Goal: Task Accomplishment & Management: Manage account settings

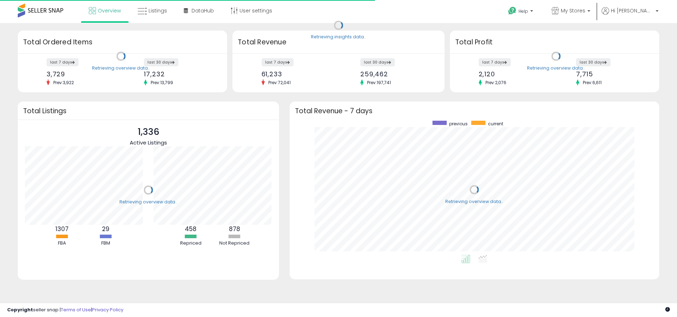
scroll to position [134, 356]
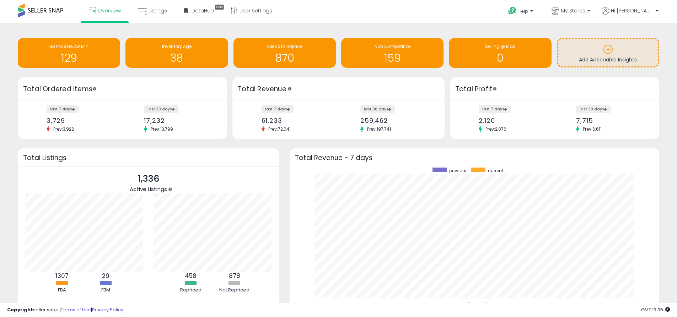
click at [435, 12] on div "Overview Listings Beta" at bounding box center [219, 15] width 448 height 30
click at [585, 13] on span "My Stores" at bounding box center [573, 10] width 25 height 7
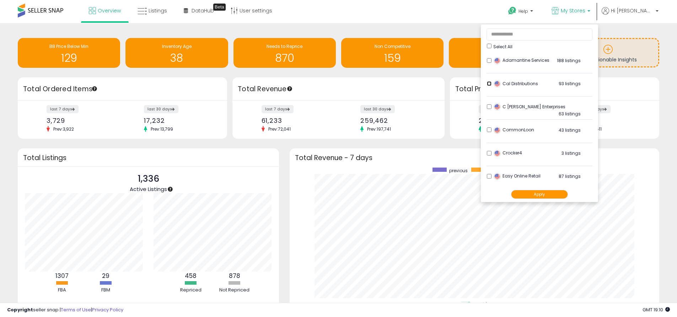
click at [509, 81] on li "Cal Distributions 93 listings" at bounding box center [540, 86] width 106 height 22
click at [511, 131] on div "CommonLoon 43 listings" at bounding box center [536, 132] width 89 height 11
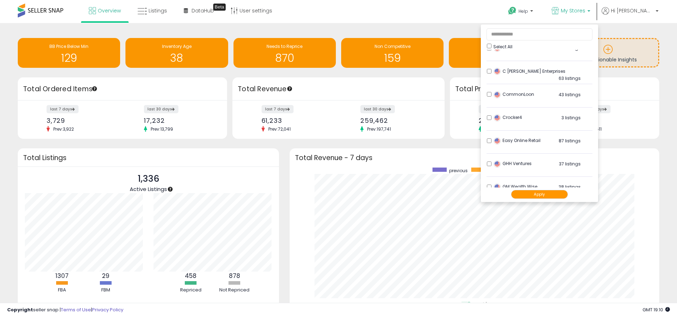
scroll to position [71, 0]
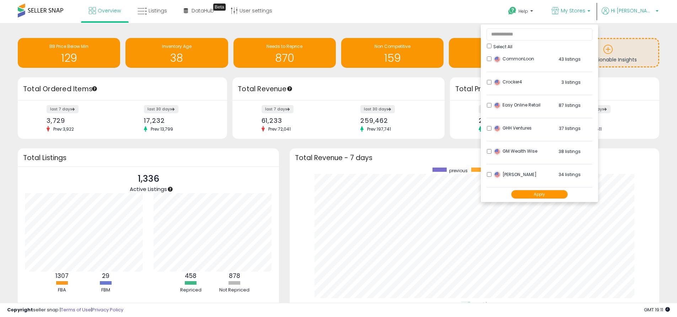
click at [639, 10] on span "Hi [PERSON_NAME]" at bounding box center [632, 10] width 43 height 7
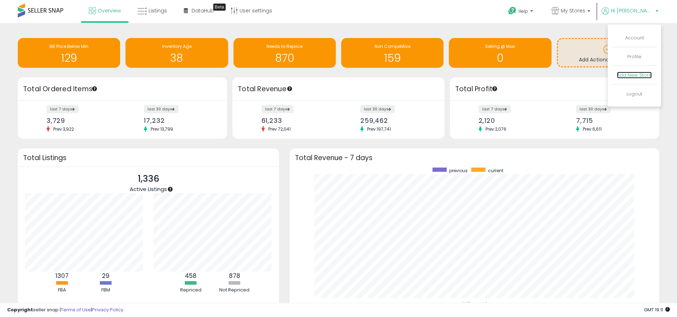
click at [633, 74] on link "Add New Store" at bounding box center [634, 75] width 35 height 7
click at [442, 11] on div "Help Contact Support Search Knowledge Hub Request a Feature My Stores" at bounding box center [554, 15] width 224 height 30
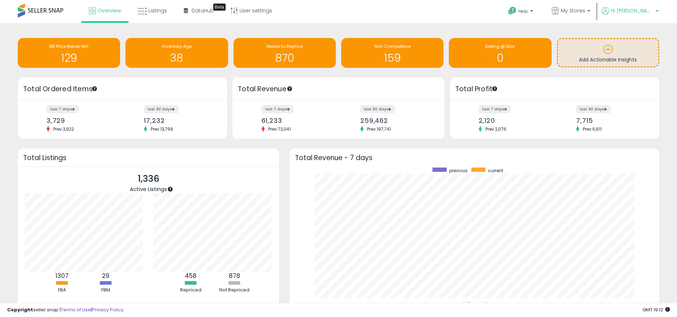
click at [644, 13] on span "Hi [PERSON_NAME]" at bounding box center [632, 10] width 43 height 7
click at [638, 12] on span "Hi [PERSON_NAME]" at bounding box center [632, 10] width 43 height 7
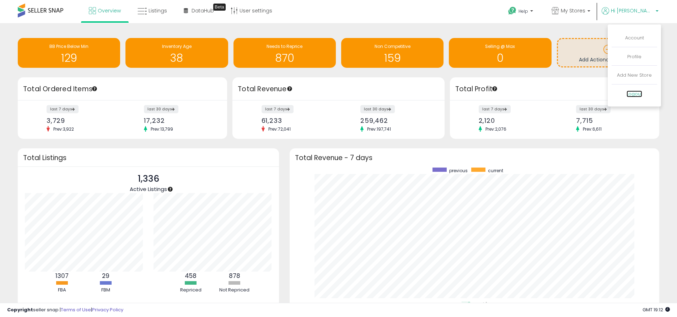
click at [634, 94] on link "Logout" at bounding box center [635, 94] width 16 height 7
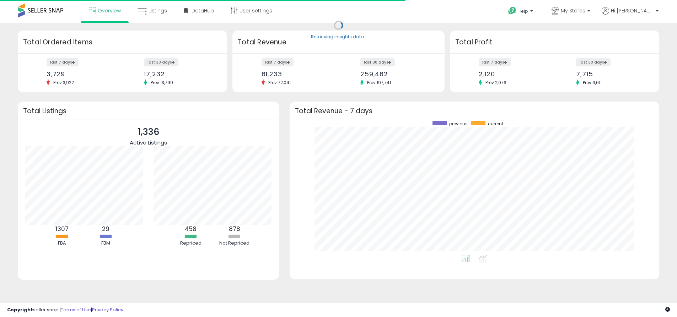
scroll to position [134, 356]
